Goal: Check status: Check status

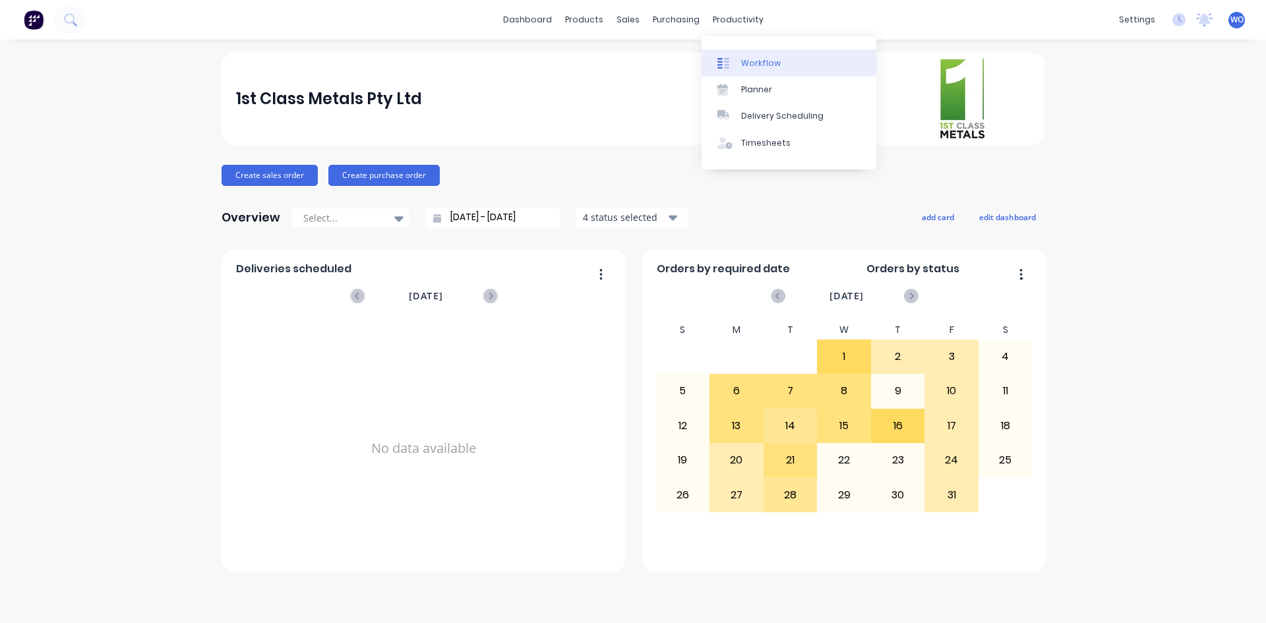
click at [758, 71] on link "Workflow" at bounding box center [788, 62] width 175 height 26
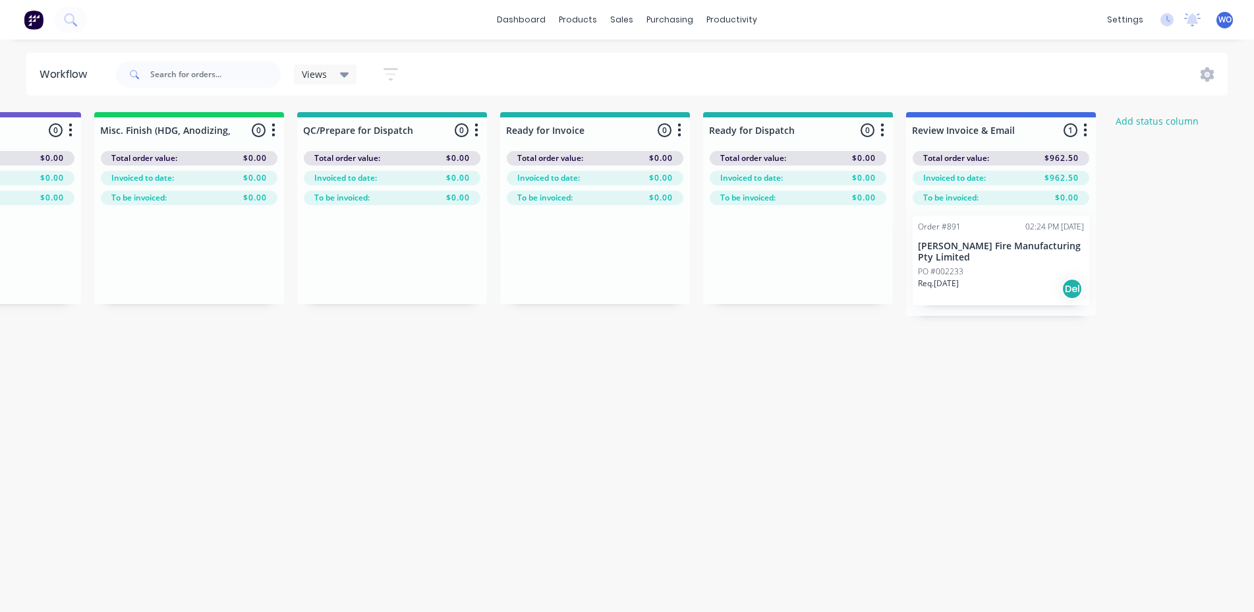
scroll to position [0, 4851]
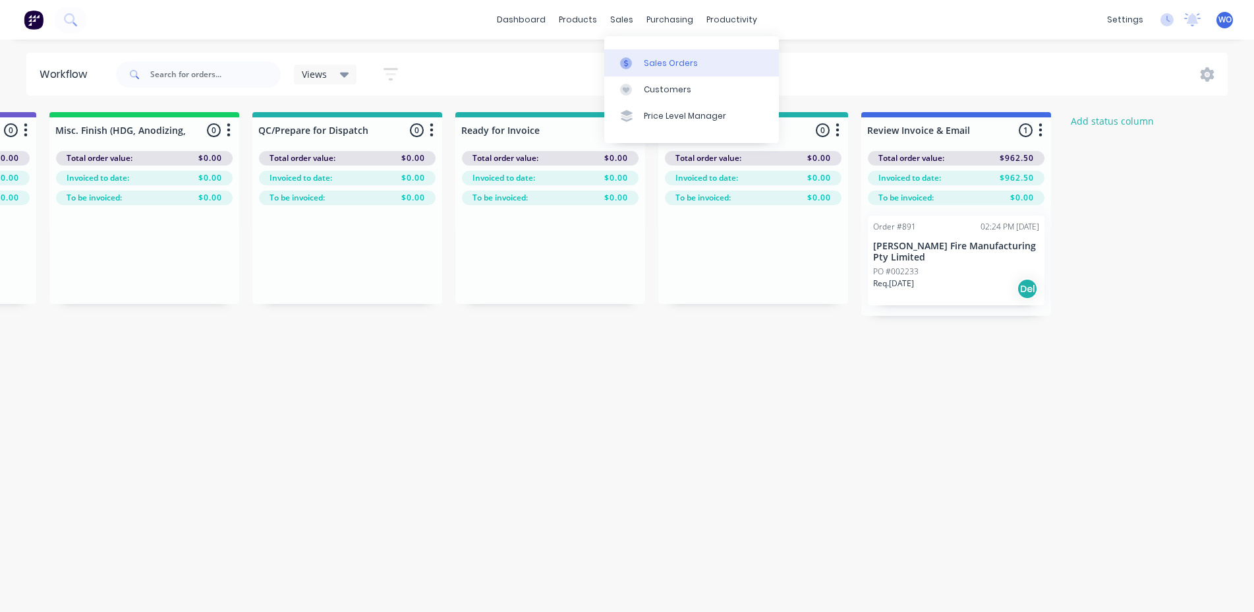
click at [648, 65] on div "Sales Orders" at bounding box center [671, 63] width 54 height 12
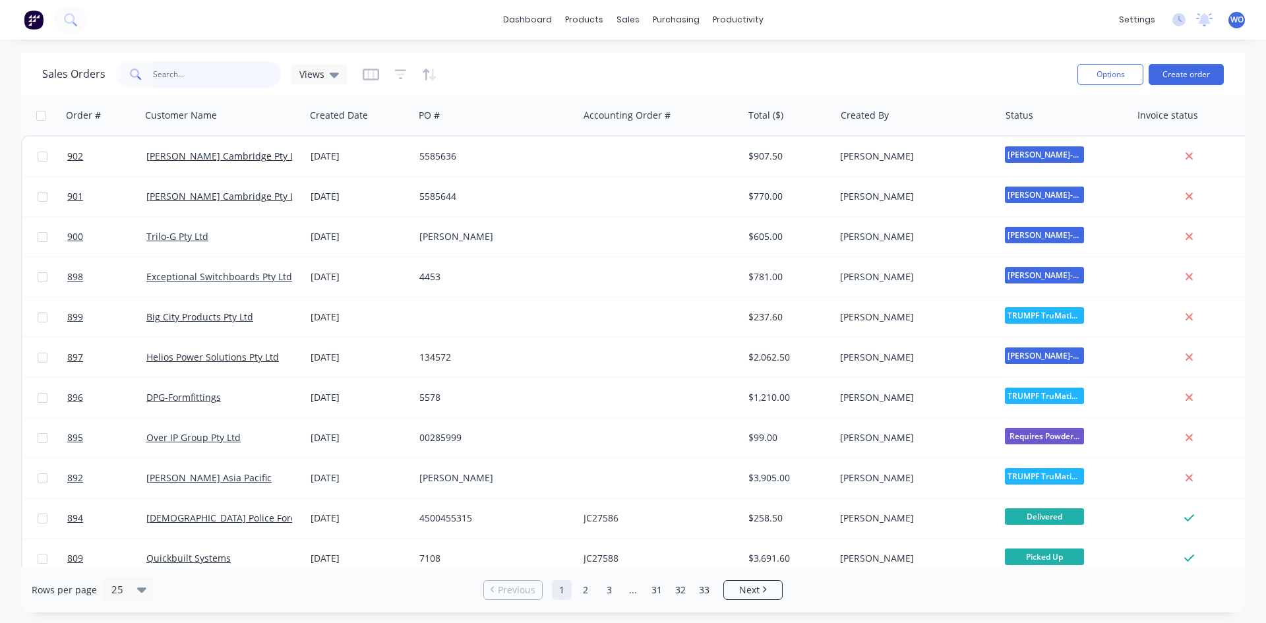
click at [194, 72] on input "text" at bounding box center [217, 74] width 129 height 26
type input "891"
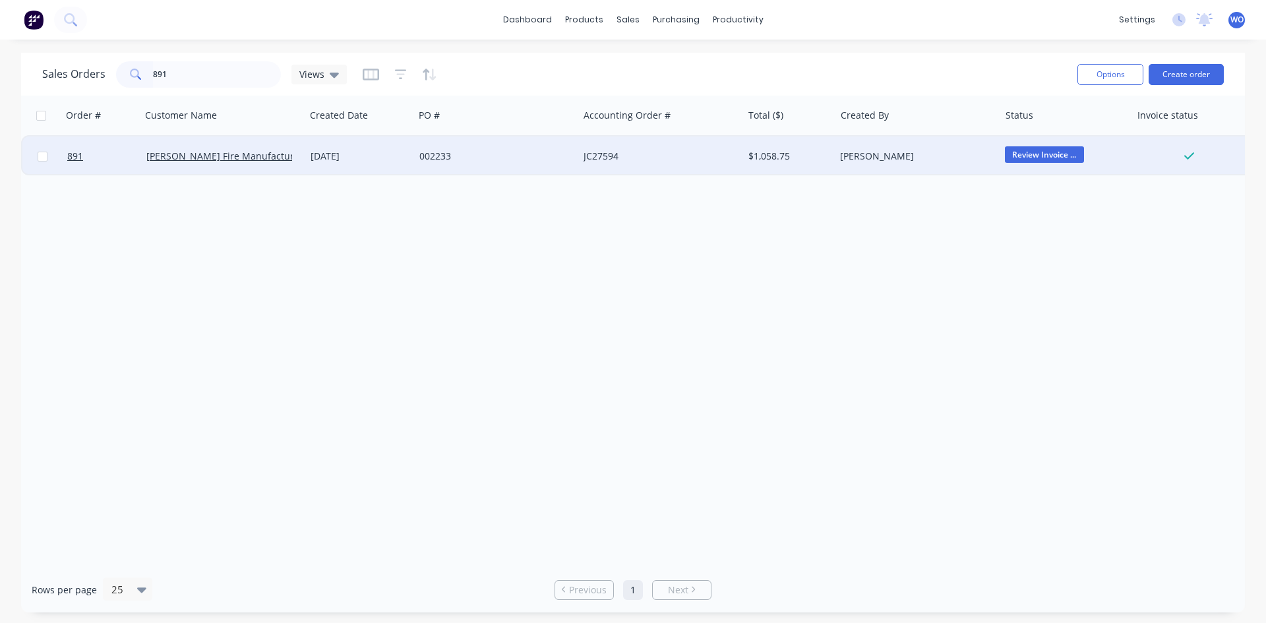
click at [233, 147] on div "[PERSON_NAME] Fire Manufacturing Pty Limited" at bounding box center [223, 156] width 164 height 40
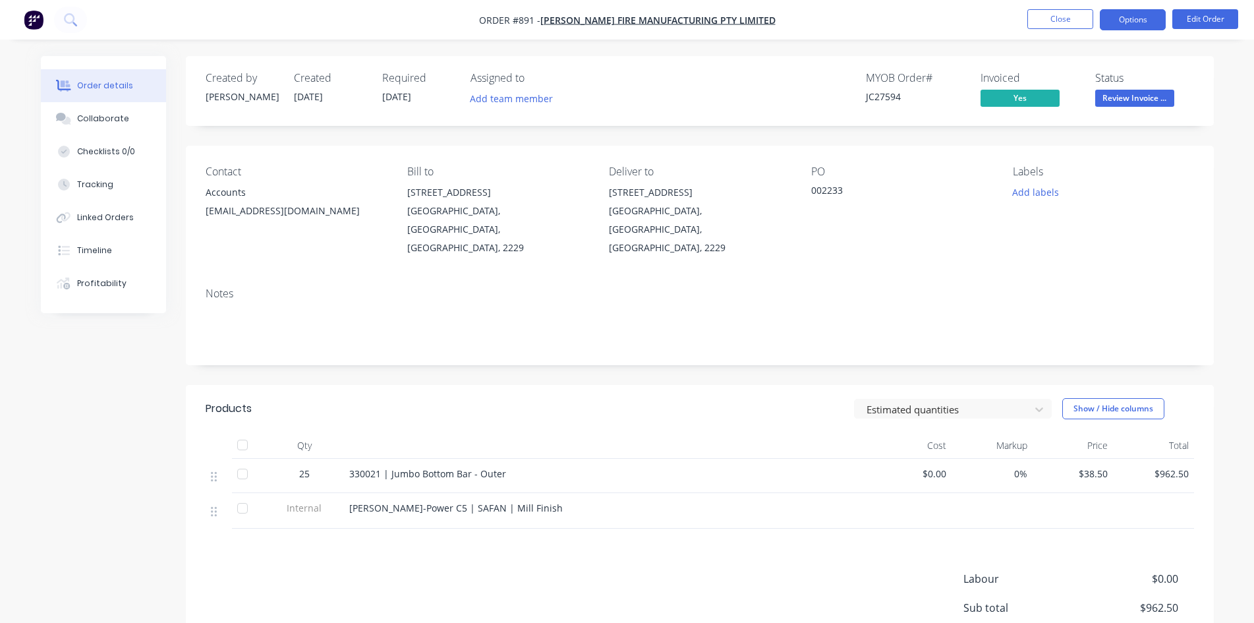
click at [1138, 17] on button "Options" at bounding box center [1133, 19] width 66 height 21
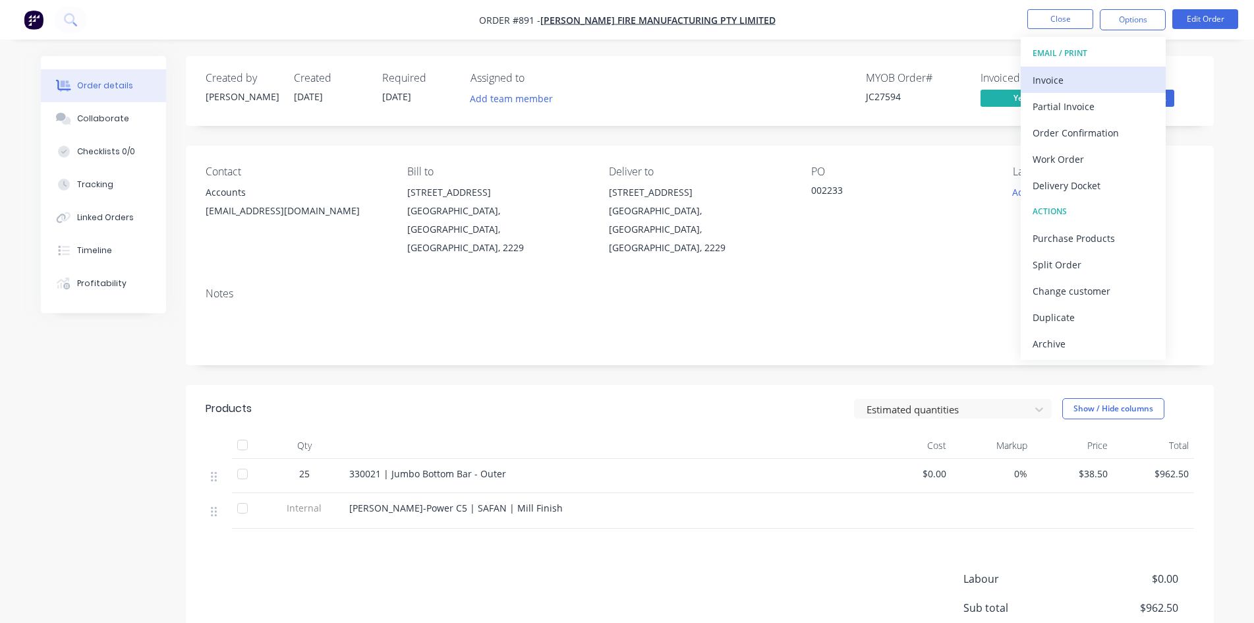
click at [1085, 74] on div "Invoice" at bounding box center [1093, 80] width 121 height 19
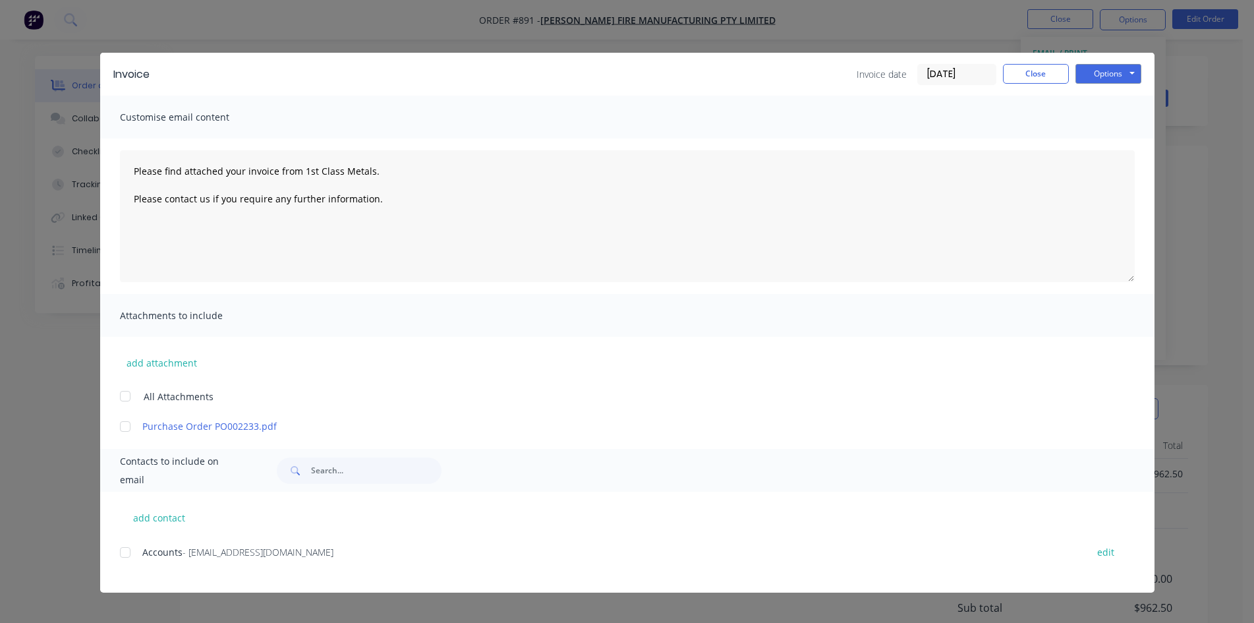
click at [137, 556] on div at bounding box center [125, 552] width 26 height 26
click at [1131, 64] on button "Options" at bounding box center [1109, 74] width 66 height 20
click at [1135, 147] on button "Email" at bounding box center [1118, 141] width 84 height 22
type textarea "Please find attached your invoice from 1st Class Metals. Please contact us if y…"
click at [1038, 74] on button "Close" at bounding box center [1036, 74] width 66 height 20
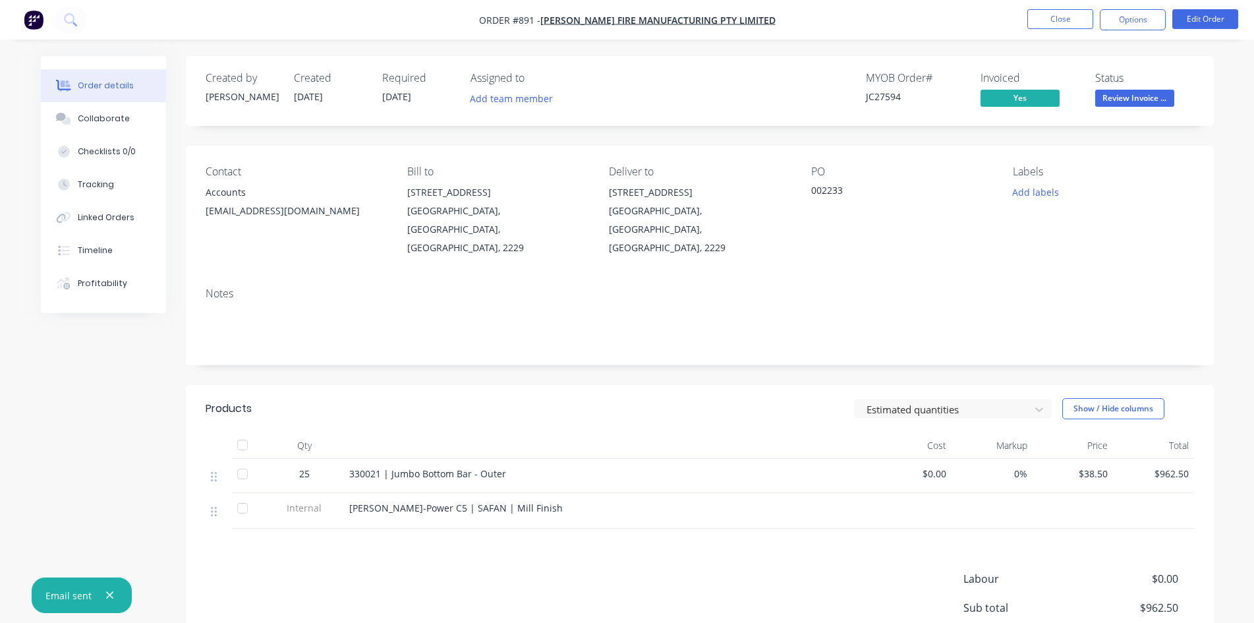
click at [1121, 92] on span "Review Invoice ..." at bounding box center [1134, 98] width 79 height 16
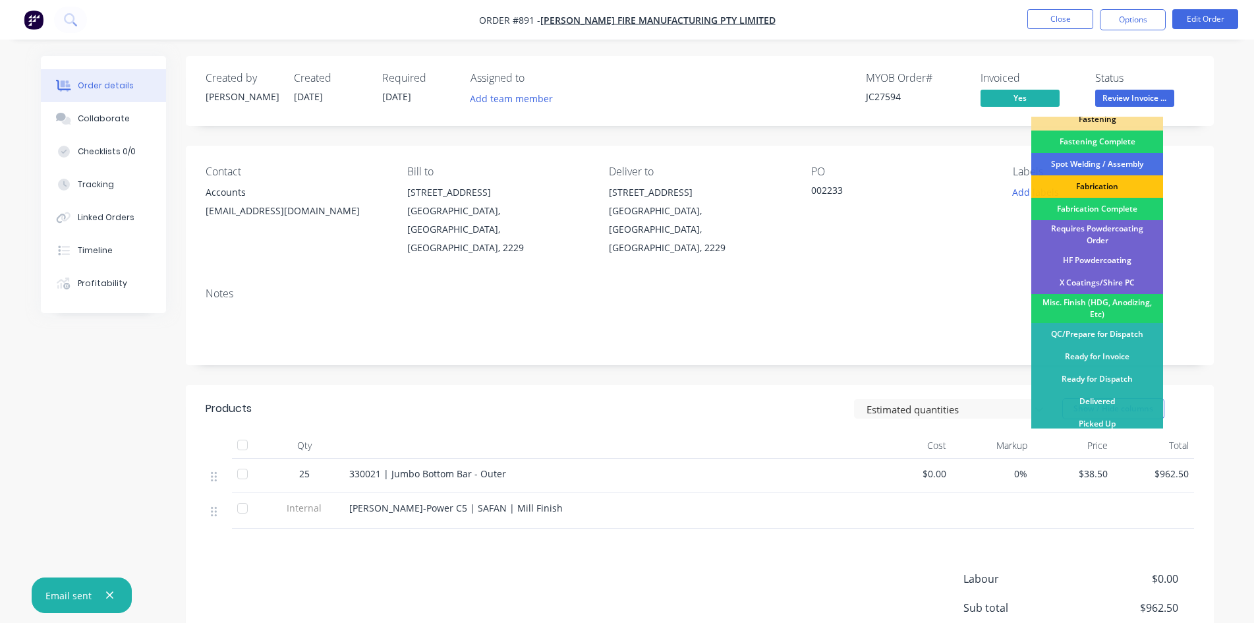
scroll to position [122, 0]
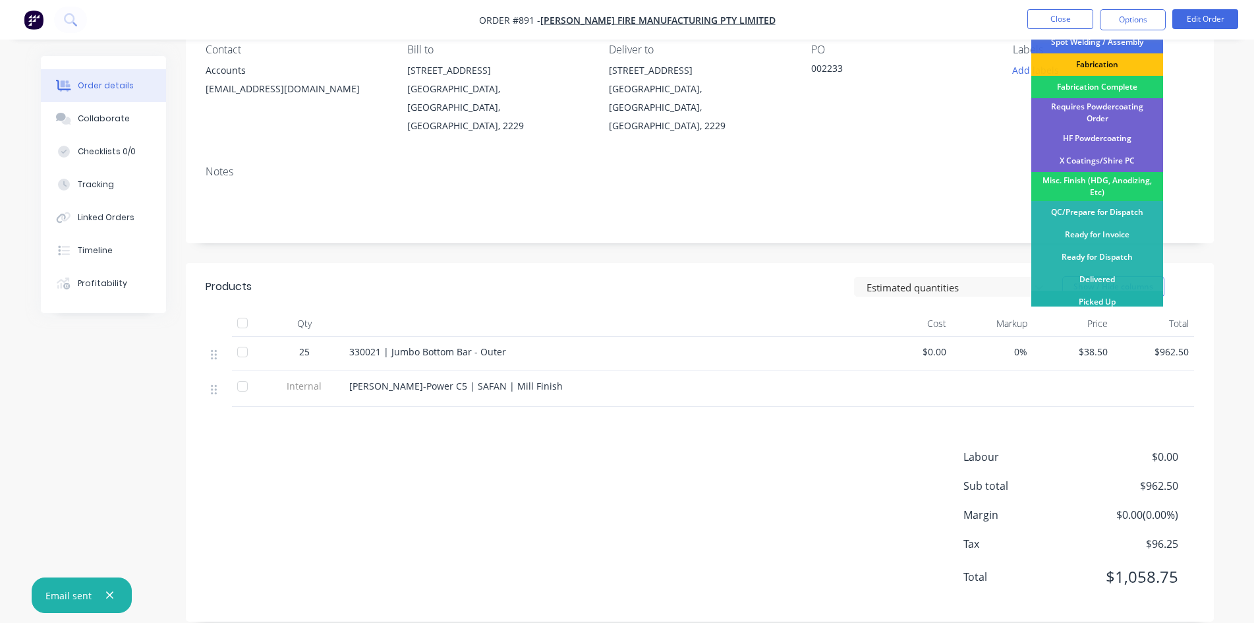
click at [1113, 302] on div "Picked Up" at bounding box center [1098, 302] width 132 height 22
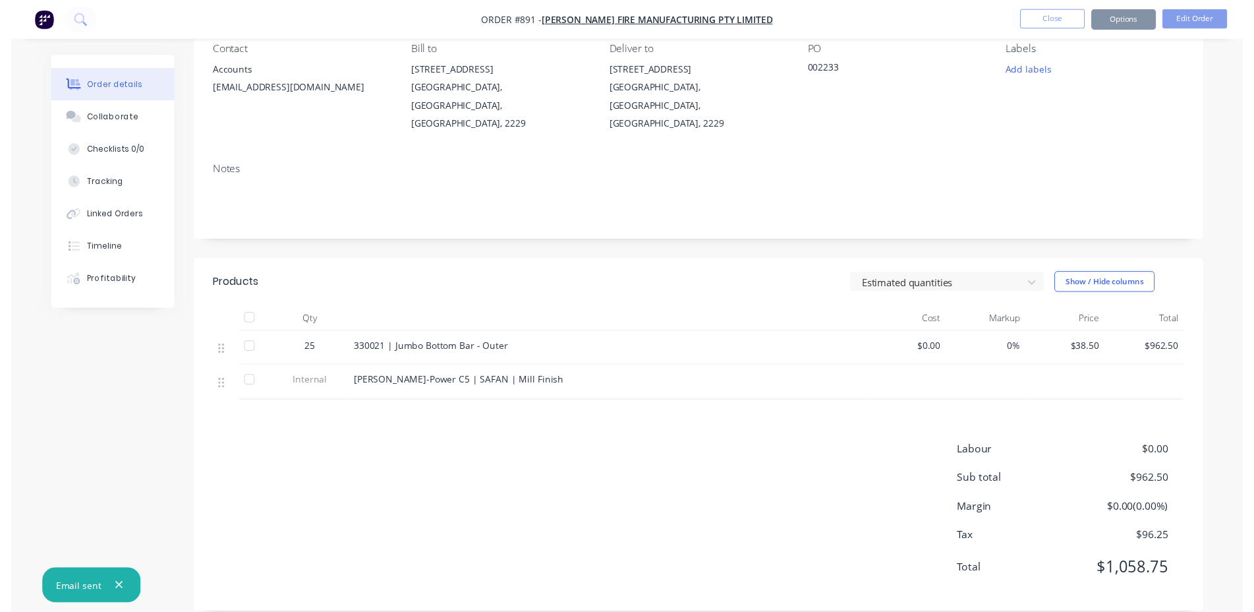
scroll to position [0, 0]
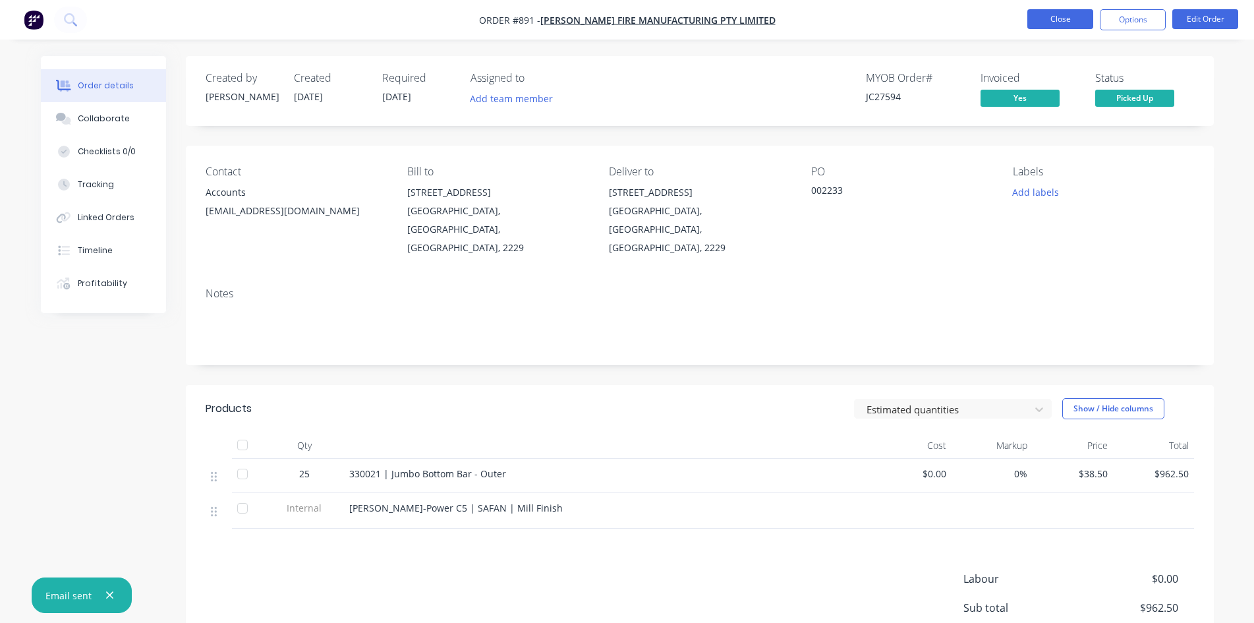
click at [1041, 18] on button "Close" at bounding box center [1061, 19] width 66 height 20
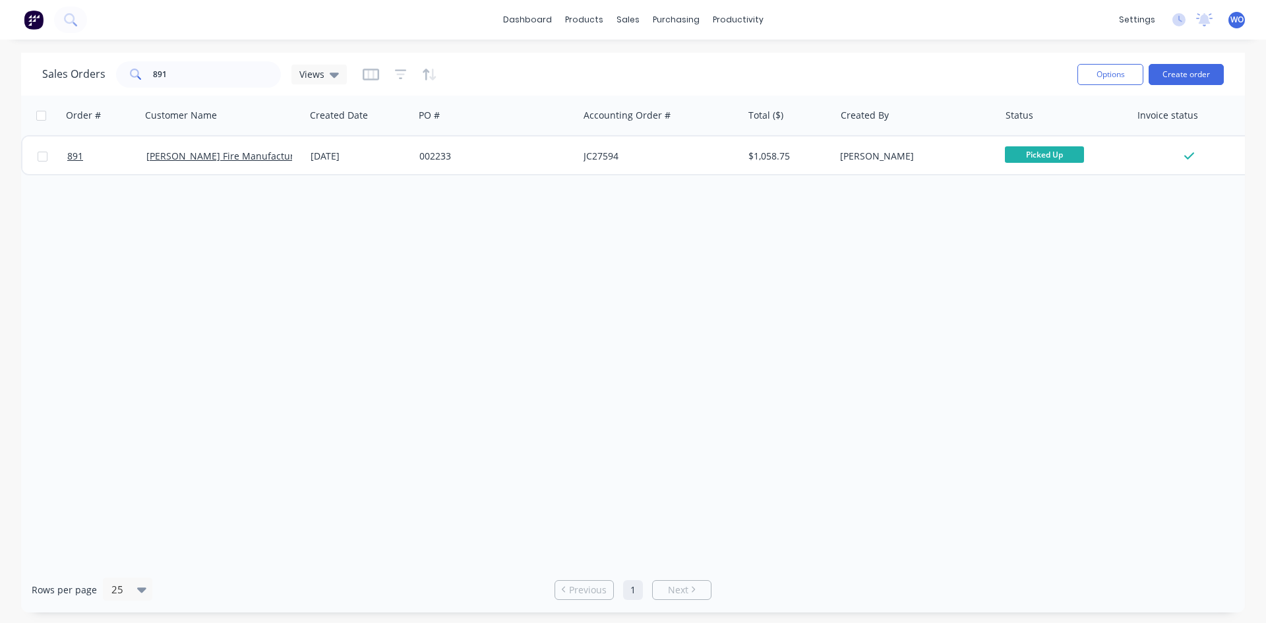
click at [24, 24] on img at bounding box center [34, 20] width 20 height 20
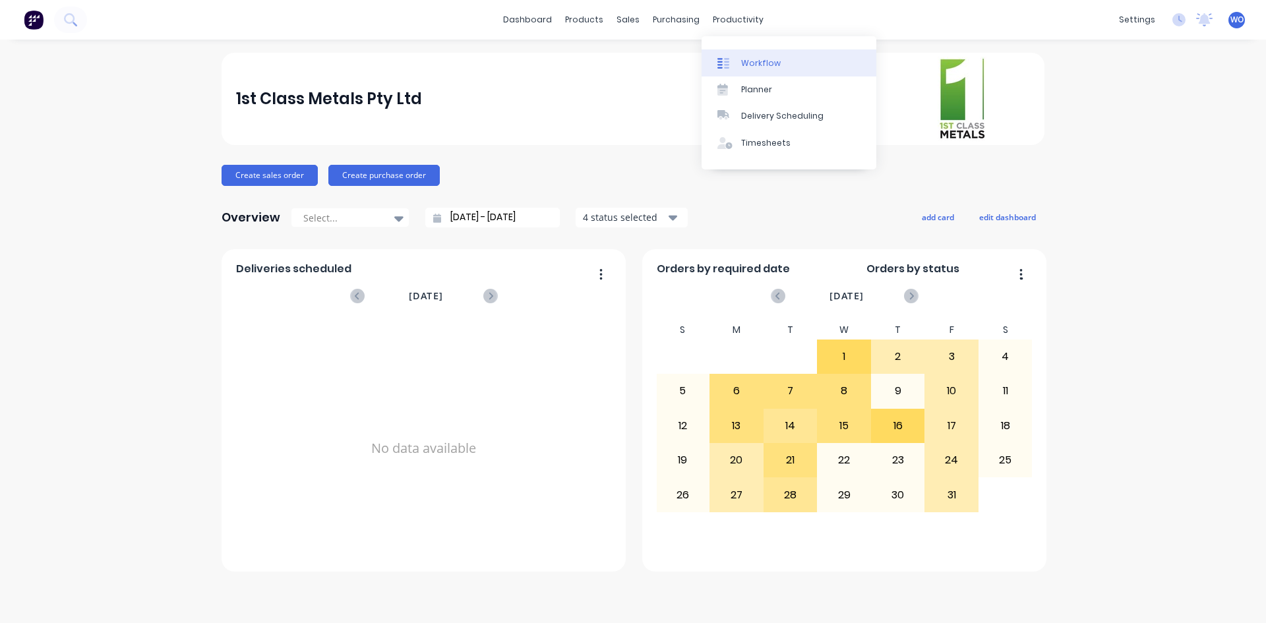
click at [756, 65] on div "Workflow" at bounding box center [761, 63] width 40 height 12
